Goal: Transaction & Acquisition: Book appointment/travel/reservation

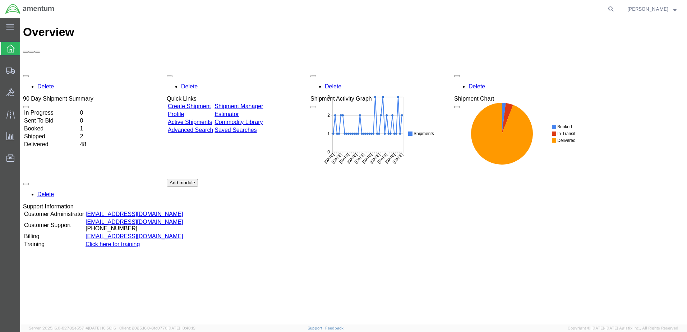
click at [51, 109] on td "In Progress" at bounding box center [51, 112] width 55 height 7
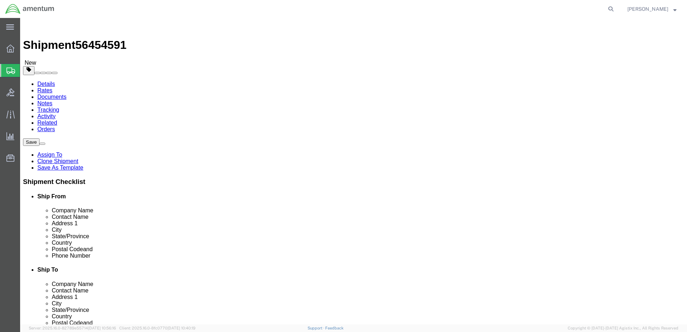
select select "42716"
select select
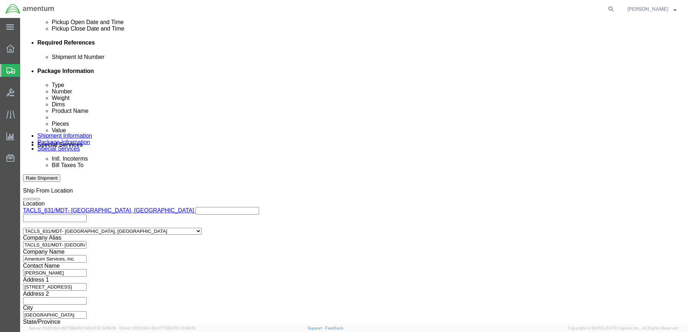
scroll to position [338, 0]
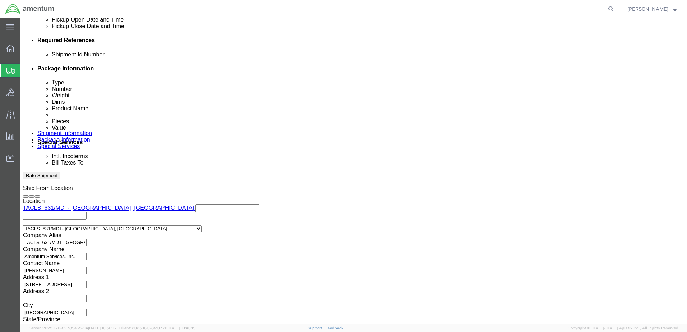
click button "Rate Shipment"
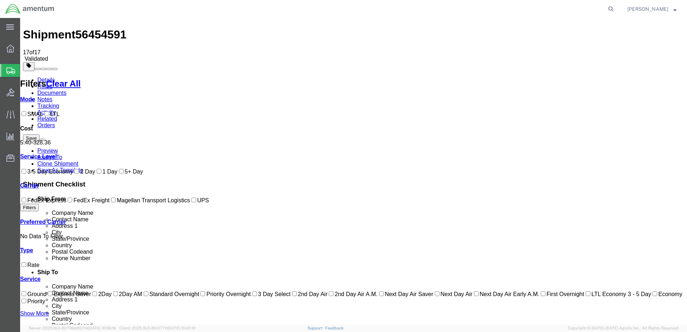
scroll to position [0, 0]
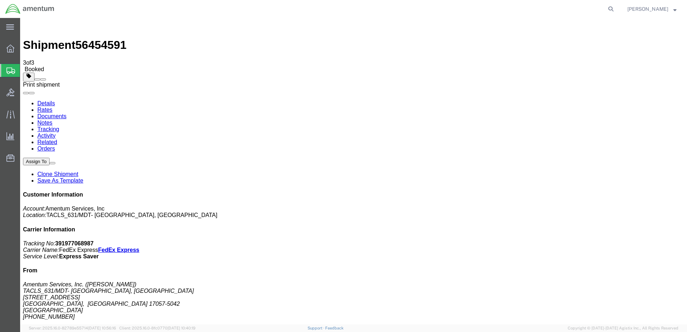
click at [43, 79] on span at bounding box center [43, 79] width 0 height 0
click at [41, 100] on link "Details" at bounding box center [46, 103] width 18 height 6
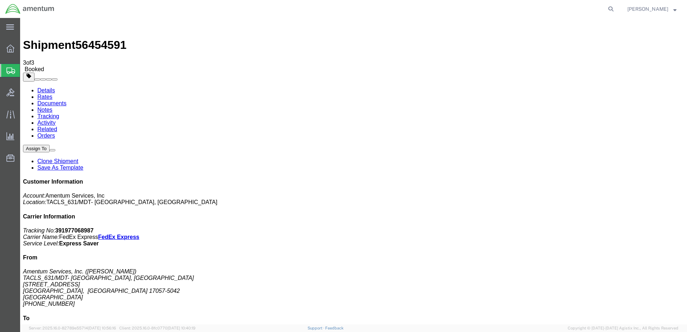
click link "Schedule pickup request"
